Goal: Navigation & Orientation: Find specific page/section

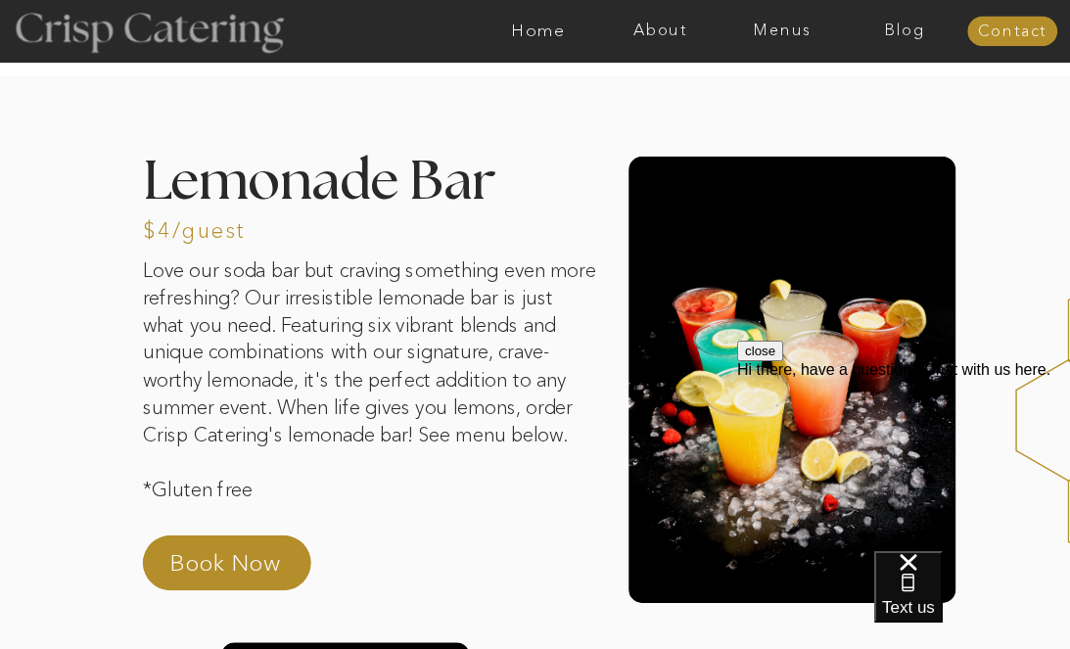
click at [164, 28] on div at bounding box center [148, 30] width 327 height 167
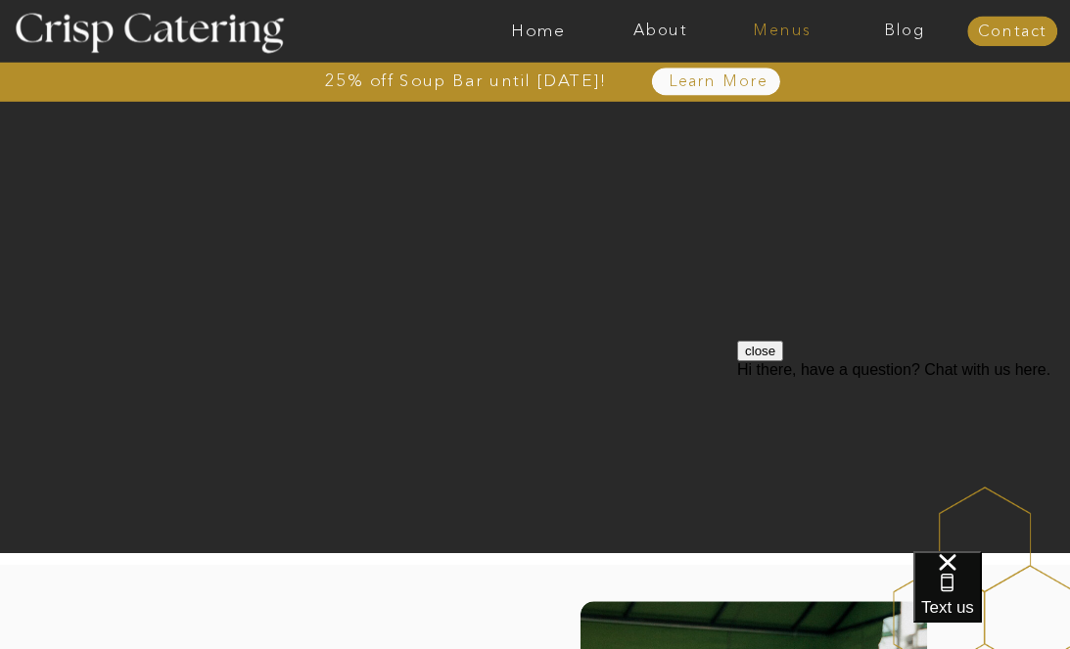
click at [762, 28] on nav "Menus" at bounding box center [782, 32] width 122 height 18
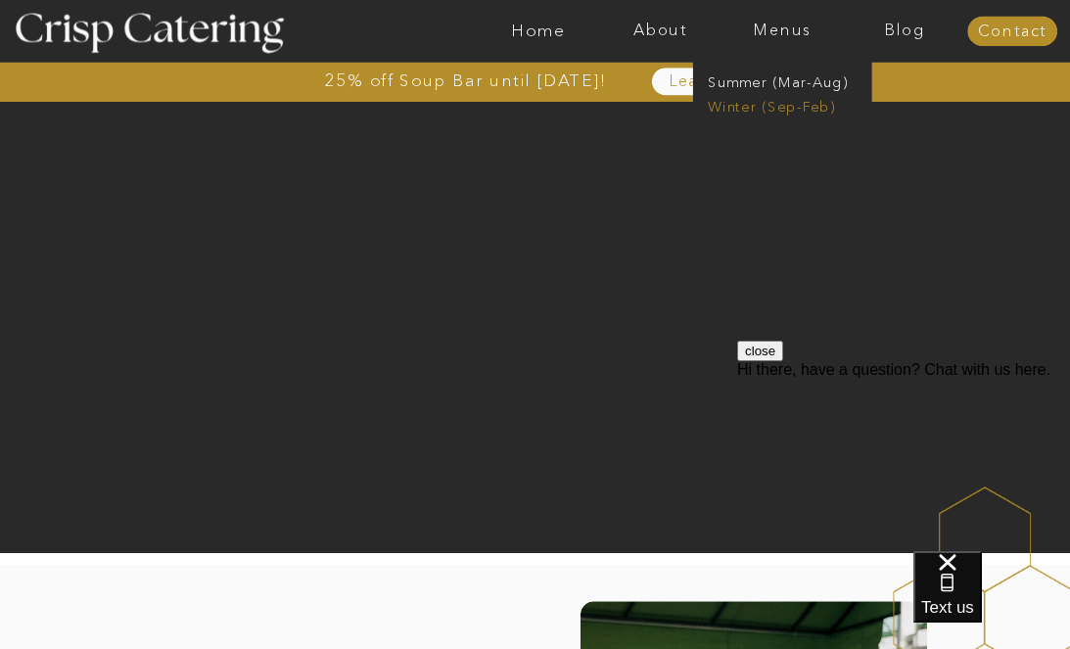
click at [739, 101] on nav "Winter (Sep-Feb)" at bounding box center [781, 104] width 146 height 17
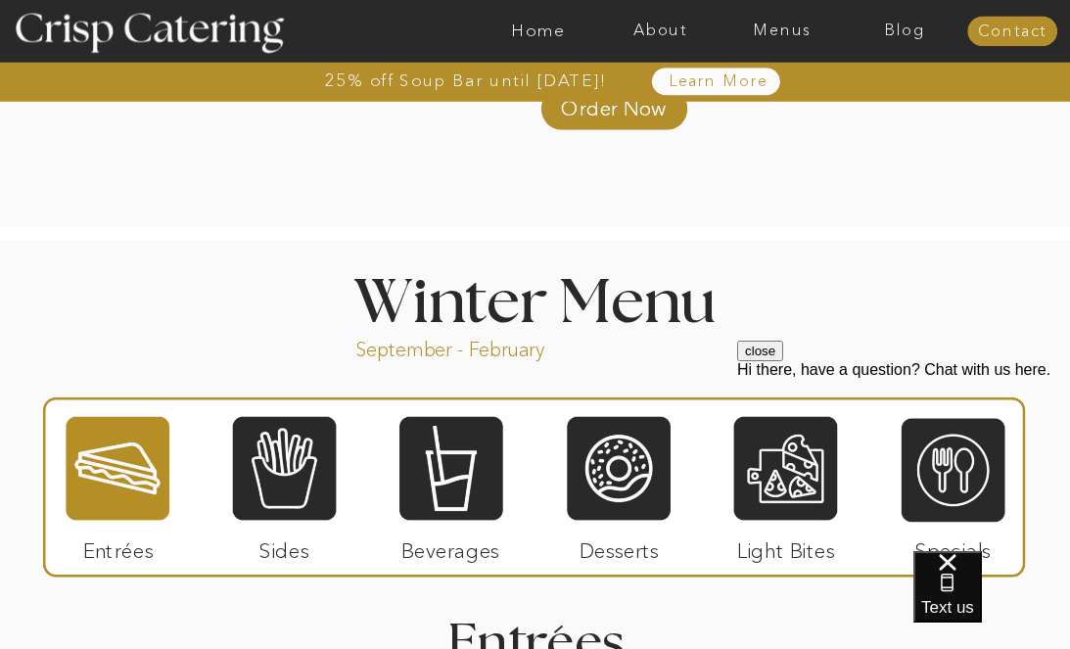
scroll to position [1987, 0]
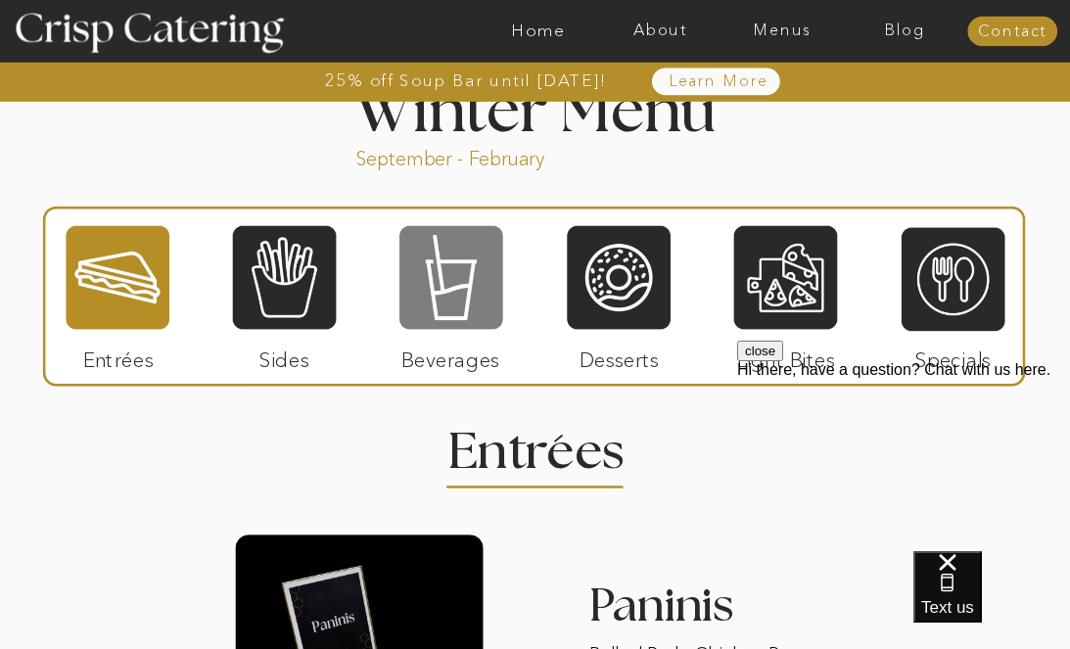
click at [446, 308] on div at bounding box center [451, 277] width 104 height 107
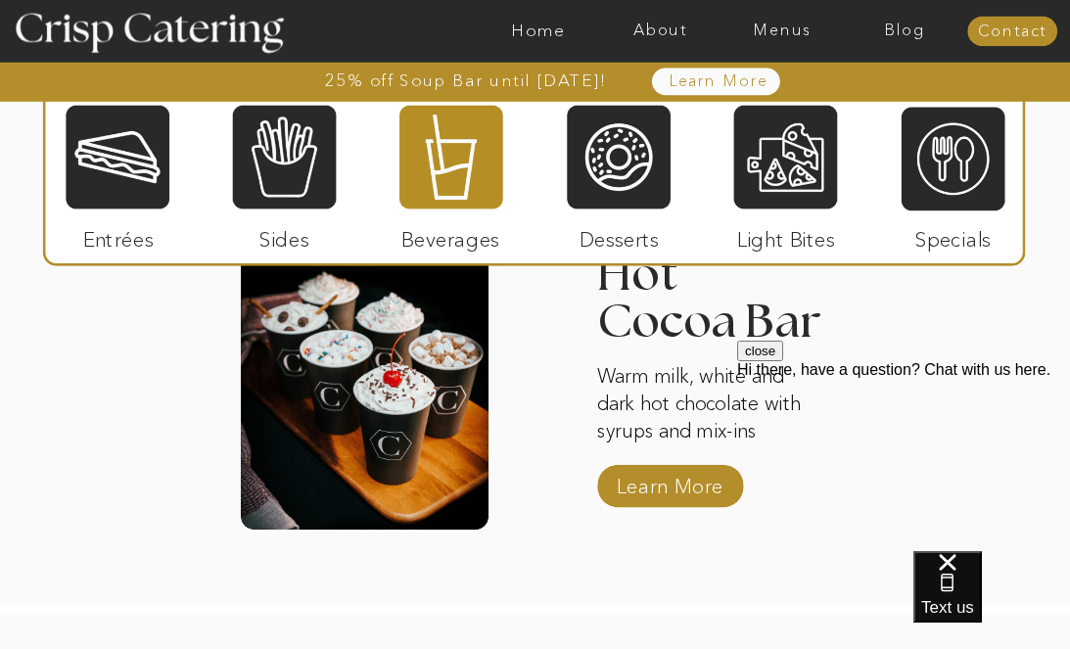
scroll to position [2985, 0]
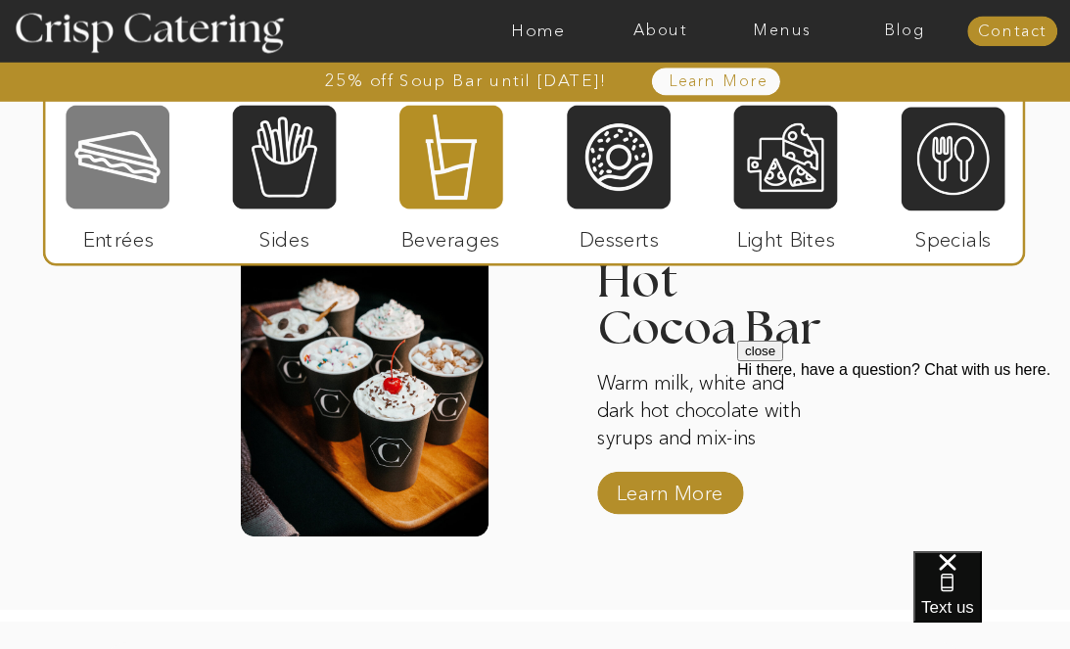
click at [111, 198] on div at bounding box center [118, 157] width 104 height 107
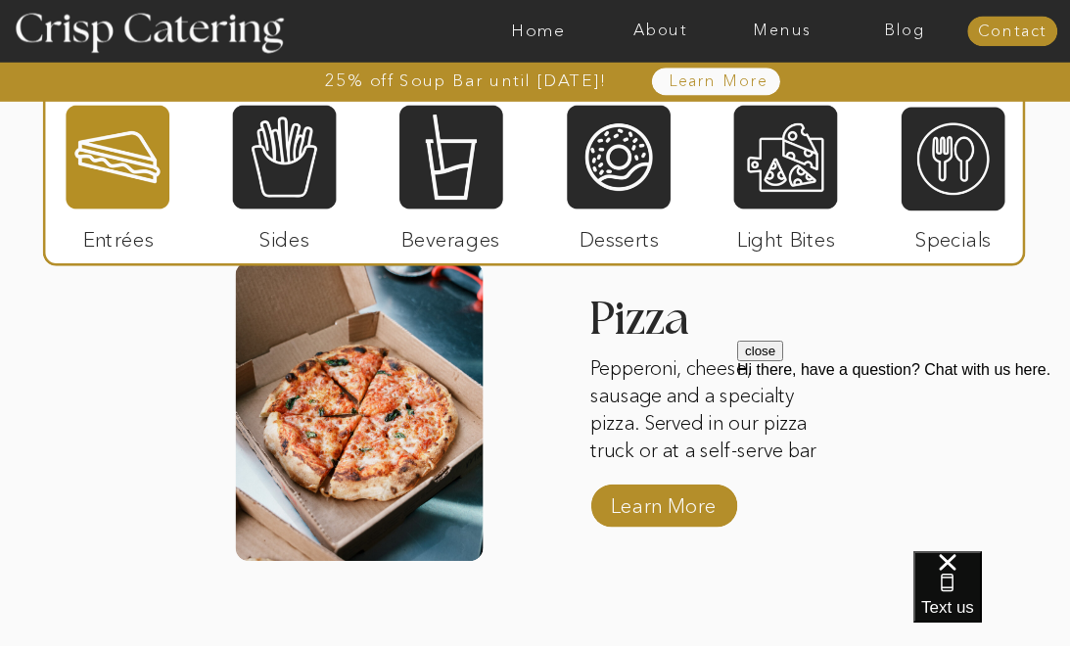
scroll to position [2944, 0]
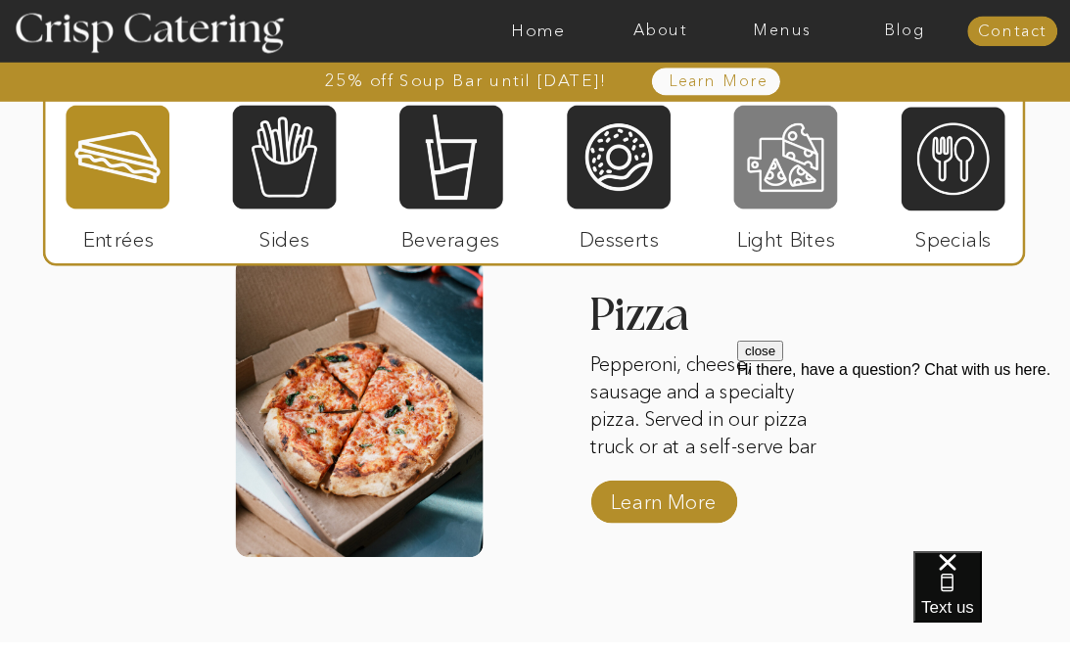
click at [734, 187] on div at bounding box center [786, 157] width 104 height 107
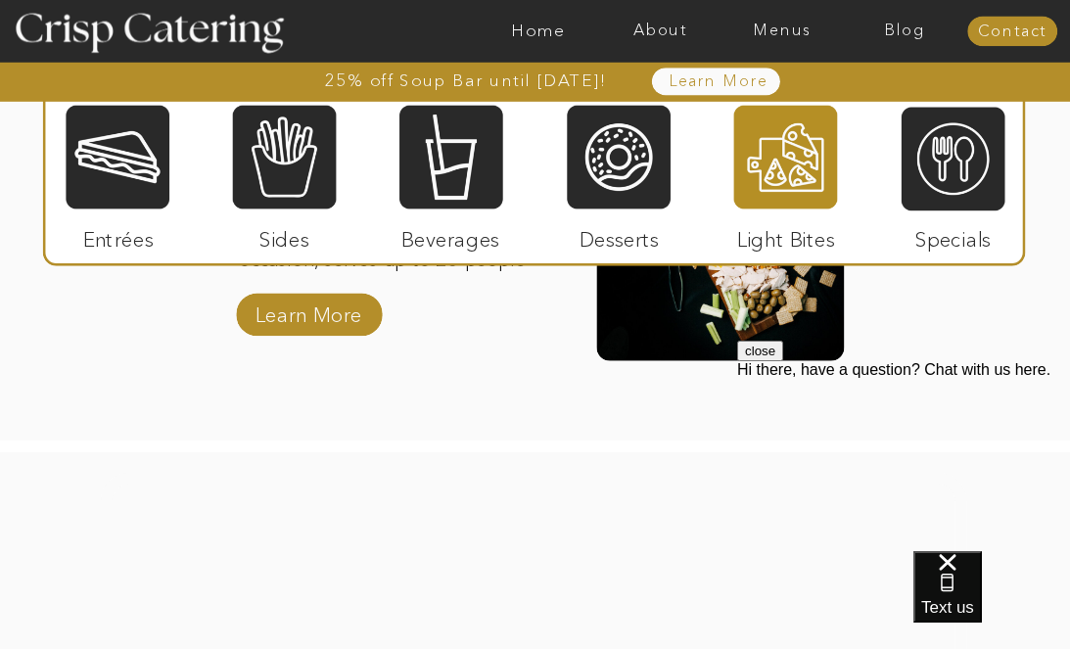
scroll to position [2290, 0]
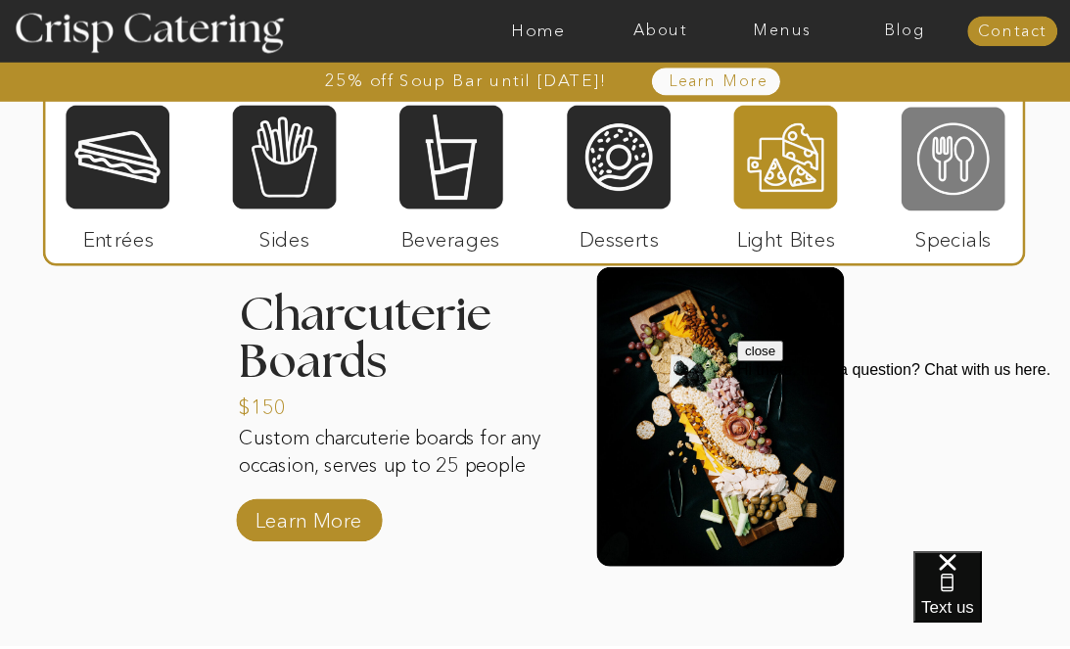
click at [952, 164] on div at bounding box center [954, 159] width 104 height 107
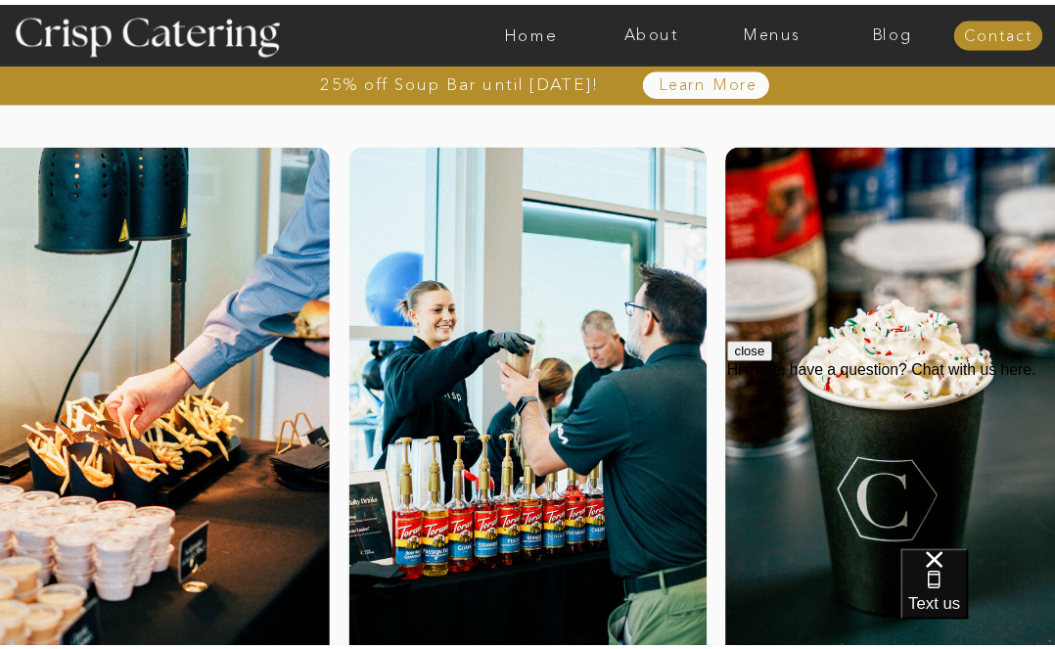
scroll to position [0, 0]
